Goal: Download file/media

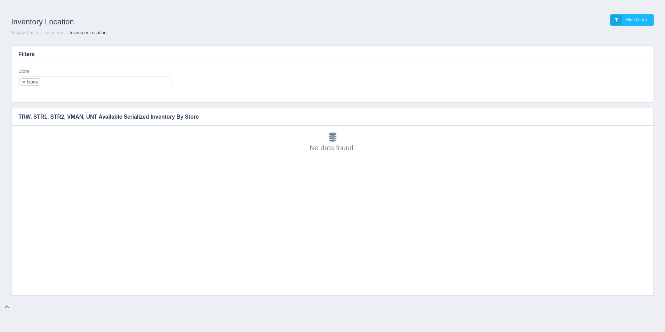
drag, startPoint x: 25, startPoint y: 82, endPoint x: 29, endPoint y: 82, distance: 4.5
click at [25, 82] on link at bounding box center [24, 82] width 4 height 5
select select
type input "1"
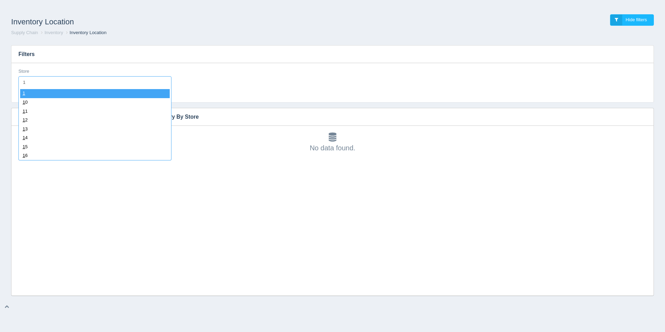
select select "1"
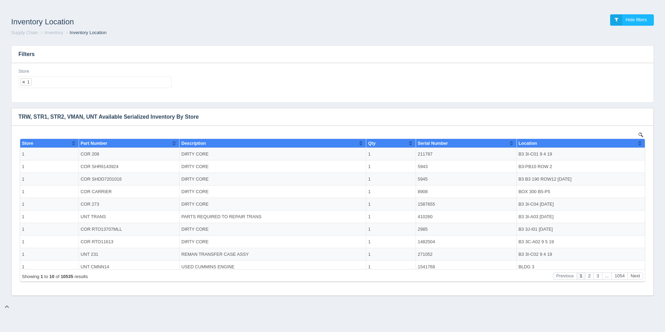
scroll to position [0, 0]
click at [638, 143] on button "Sort column ascending" at bounding box center [640, 143] width 5 height 8
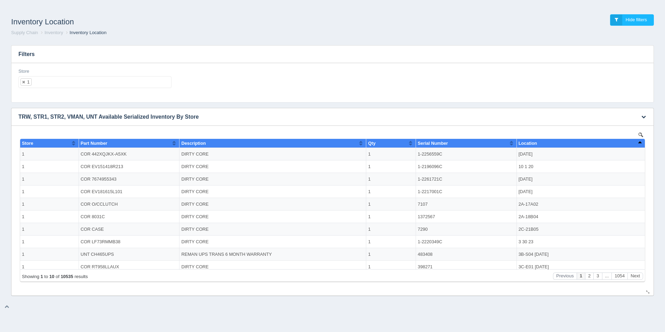
click at [638, 143] on button "Sort column descending" at bounding box center [640, 143] width 5 height 8
click at [644, 118] on icon "button" at bounding box center [644, 116] width 5 height 5
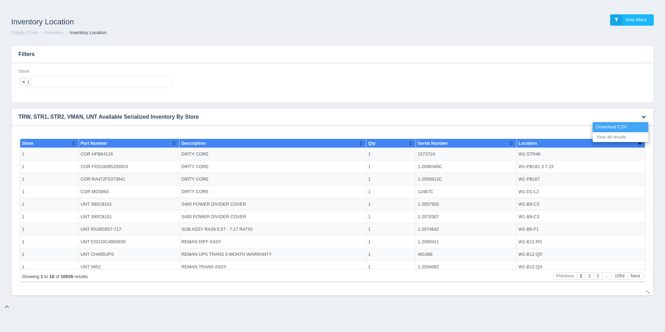
click at [615, 126] on link "Download CSV" at bounding box center [621, 127] width 56 height 10
click at [70, 56] on h3 "Filters" at bounding box center [332, 54] width 642 height 17
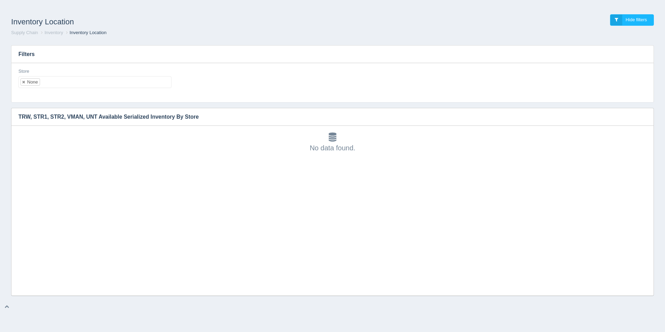
scroll to position [2, 0]
drag, startPoint x: 11, startPoint y: 197, endPoint x: 15, endPoint y: 197, distance: 3.8
click at [13, 197] on div "No data found." at bounding box center [332, 211] width 642 height 170
